Goal: Task Accomplishment & Management: Use online tool/utility

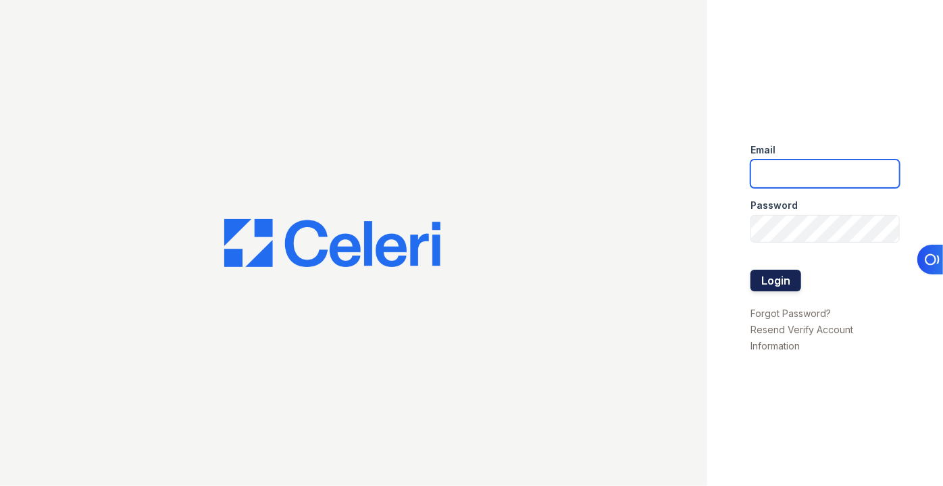
type input "[EMAIL_ADDRESS][DOMAIN_NAME]"
click at [785, 270] on button "Login" at bounding box center [776, 281] width 51 height 22
